Goal: Information Seeking & Learning: Learn about a topic

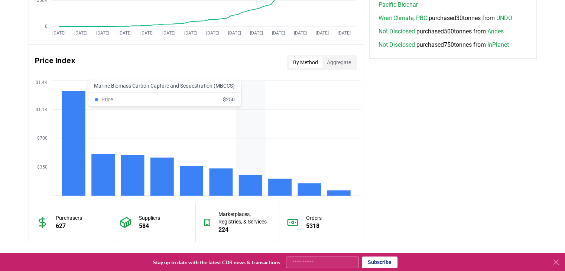
scroll to position [557, 0]
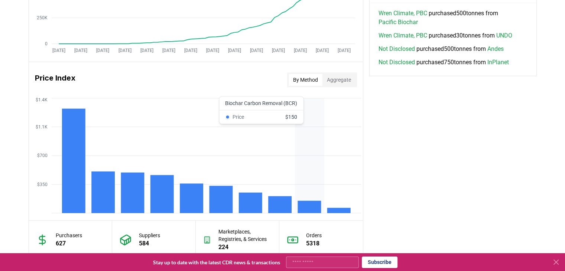
click at [305, 206] on rect at bounding box center [308, 207] width 23 height 12
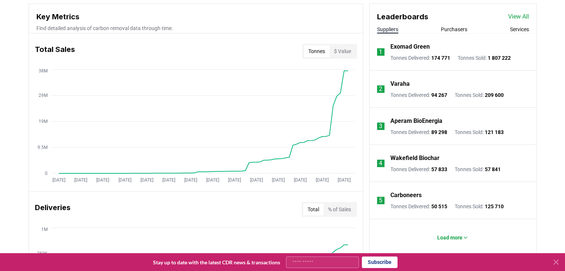
scroll to position [260, 0]
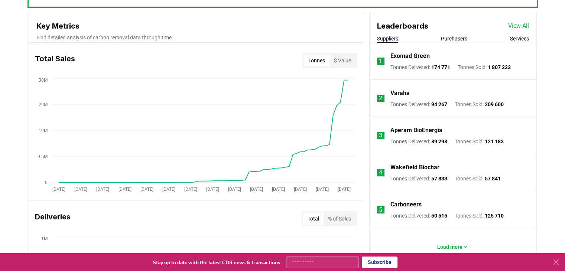
click at [536, 32] on div "Unlock full market insights with our Partner Portal Free to all users with a wo…" at bounding box center [283, 263] width 520 height 587
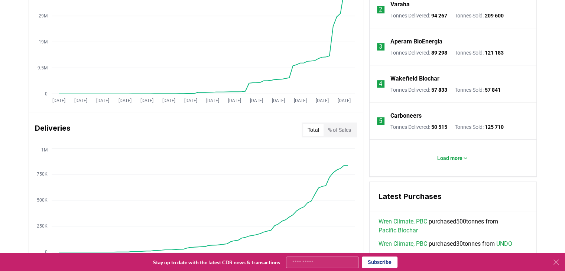
scroll to position [237, 0]
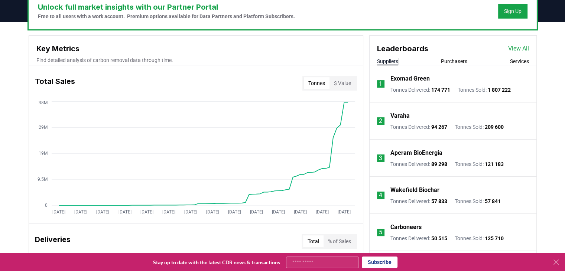
click at [520, 55] on div "Leaderboards View All Suppliers Purchasers Services" at bounding box center [452, 51] width 167 height 30
click at [515, 45] on link "View All" at bounding box center [518, 48] width 21 height 9
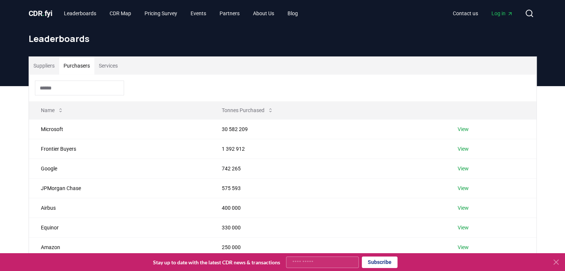
click at [78, 69] on button "Purchasers" at bounding box center [76, 66] width 35 height 18
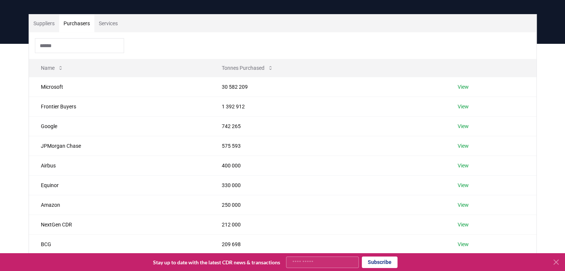
scroll to position [46, 0]
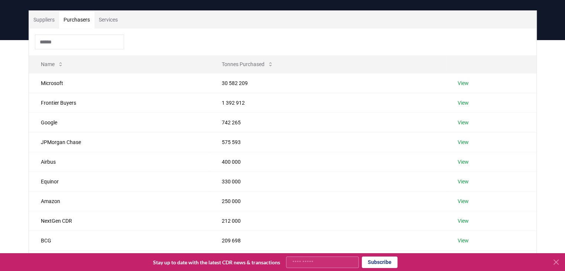
click at [553, 85] on div "Suppliers Purchasers Services Name Tonnes Purchased Microsoft 30 582 209 View F…" at bounding box center [282, 185] width 565 height 290
